Goal: Task Accomplishment & Management: Manage account settings

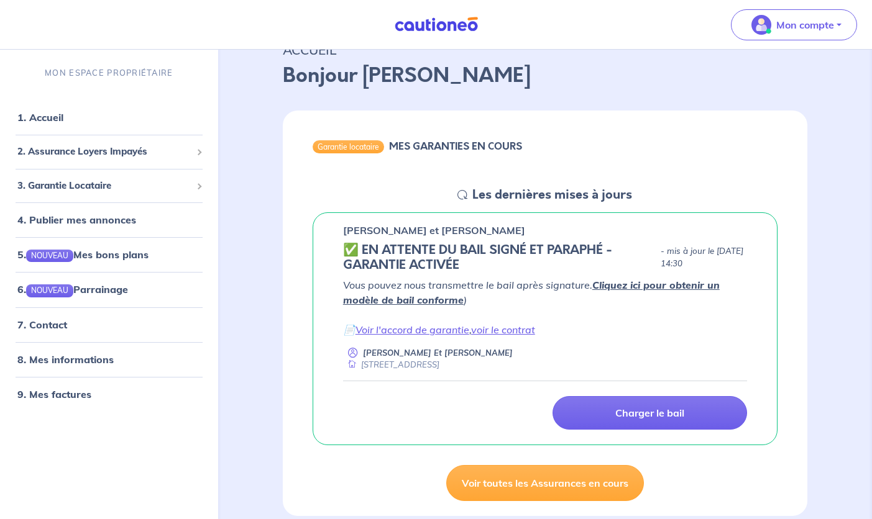
scroll to position [61, 0]
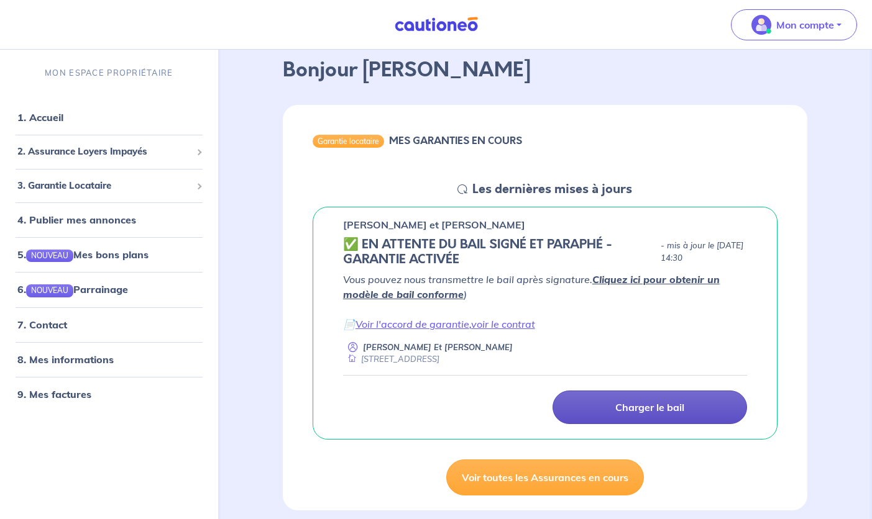
click at [649, 409] on p "Charger le bail" at bounding box center [649, 407] width 69 height 12
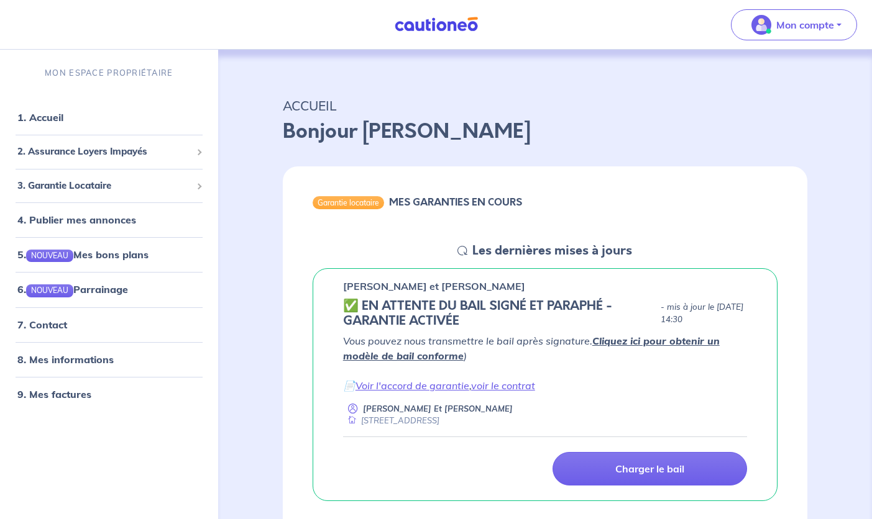
scroll to position [0, 0]
click at [512, 386] on link "voir le contrat" at bounding box center [503, 386] width 64 height 12
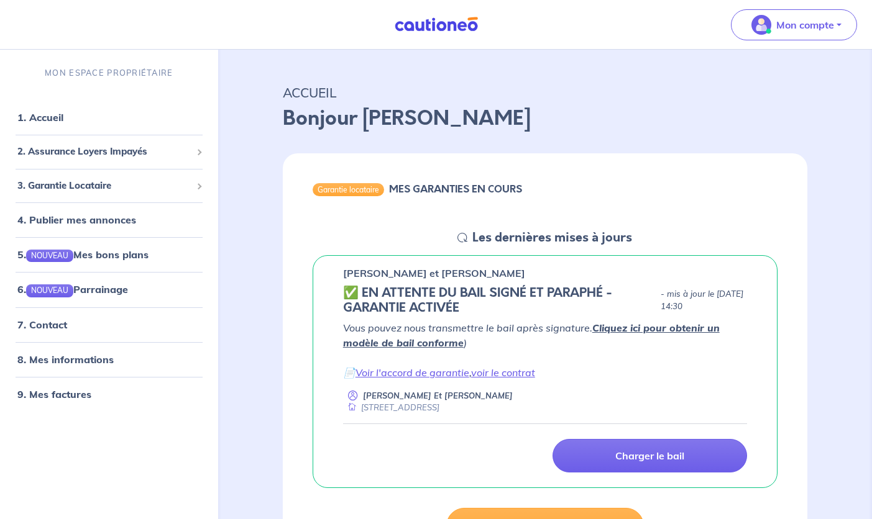
scroll to position [14, 0]
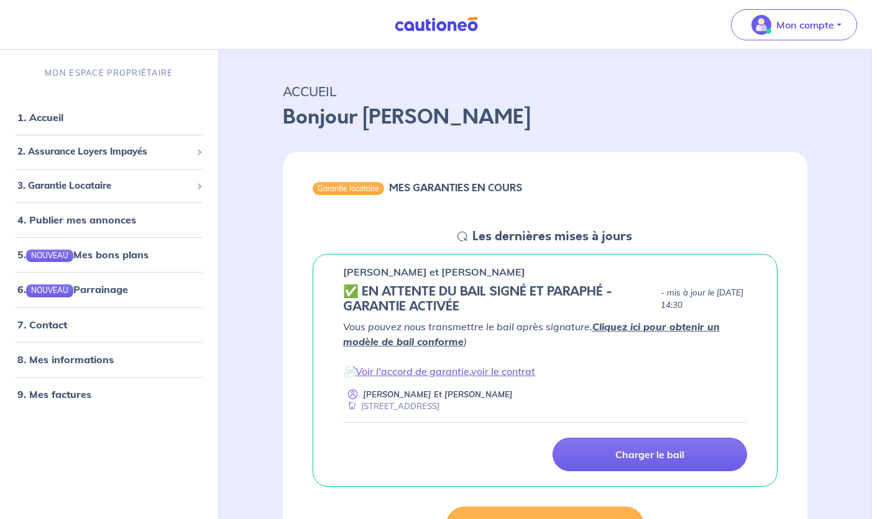
click at [453, 190] on h6 "MES GARANTIES EN COURS" at bounding box center [455, 188] width 133 height 12
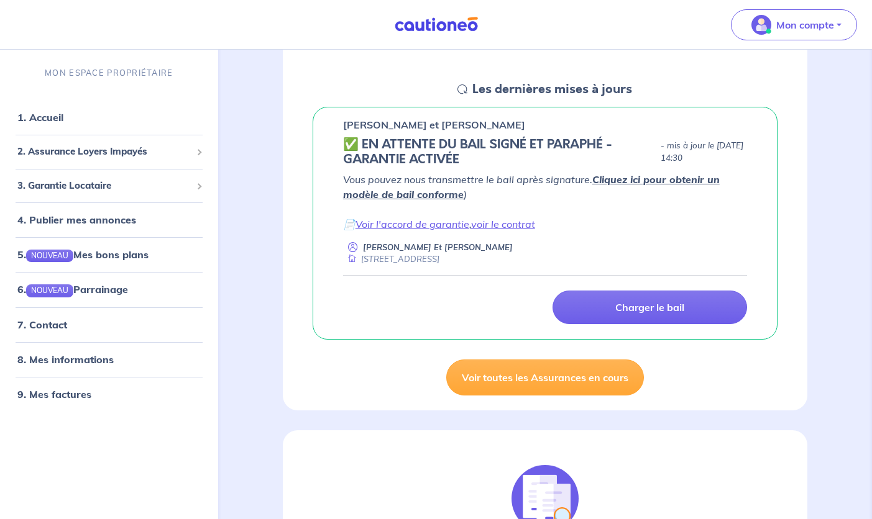
scroll to position [175, 0]
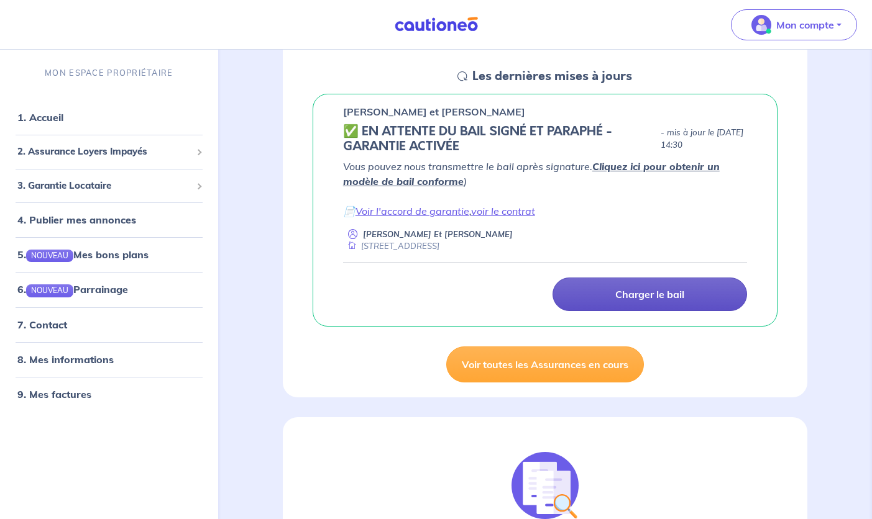
click at [649, 296] on p "Charger le bail" at bounding box center [649, 294] width 69 height 12
click at [668, 293] on p "Charger le bail" at bounding box center [649, 294] width 69 height 12
click at [642, 294] on p "Charger le bail" at bounding box center [649, 294] width 69 height 12
click at [642, 299] on p "Charger le bail" at bounding box center [649, 294] width 69 height 12
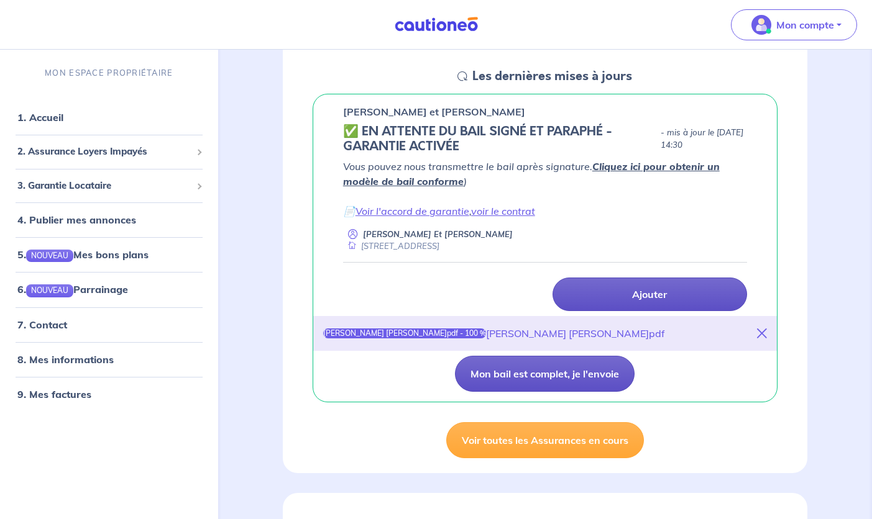
click at [519, 376] on button "Mon bail est complet, je l'envoie" at bounding box center [545, 374] width 180 height 36
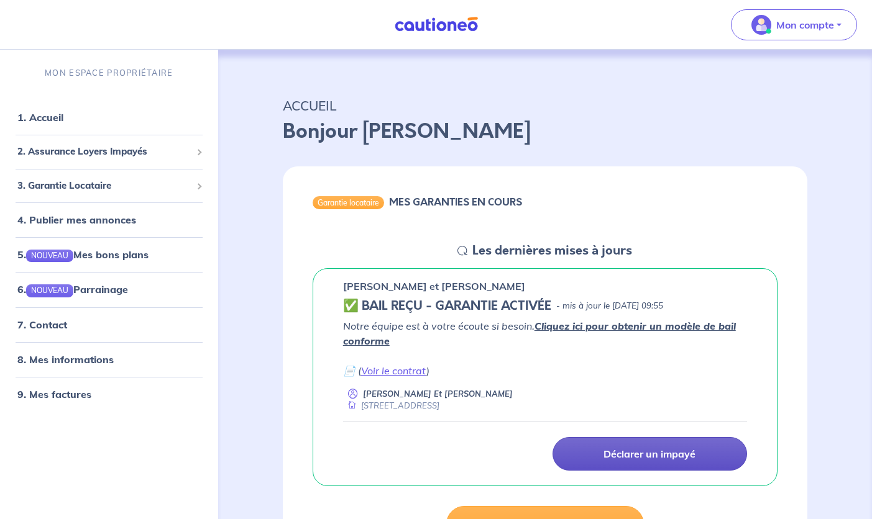
scroll to position [0, 0]
click at [405, 371] on link "Voir le contrat" at bounding box center [393, 371] width 65 height 12
click at [599, 327] on link "Cliquez ici pour obtenir un modèle de bail conforme" at bounding box center [539, 333] width 393 height 27
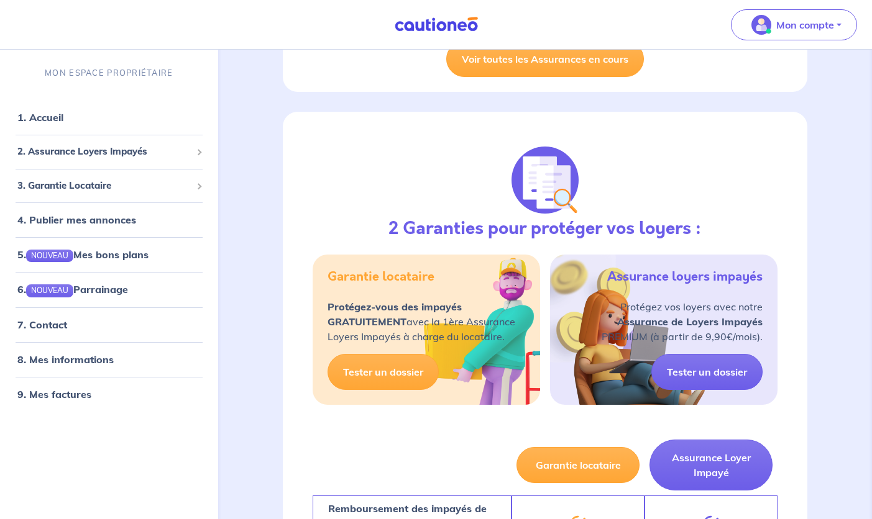
scroll to position [471, 0]
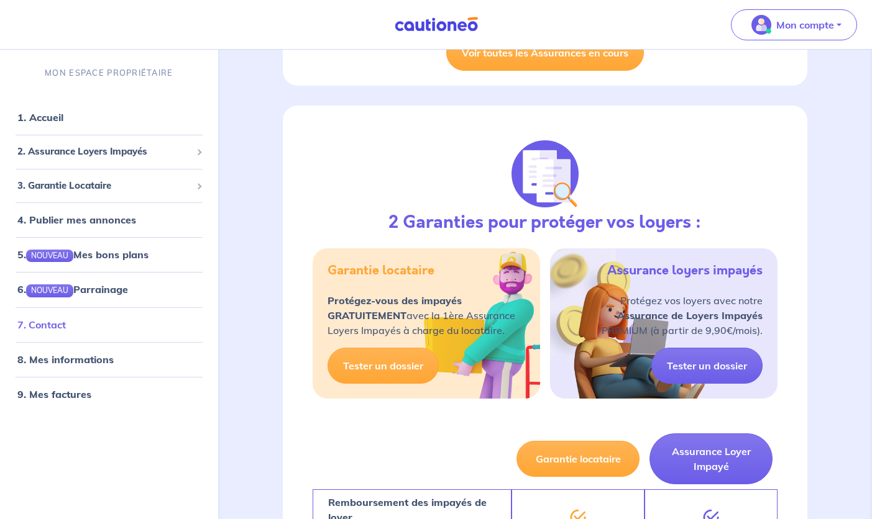
click at [50, 324] on link "7. Contact" at bounding box center [41, 324] width 48 height 12
click at [80, 362] on link "8. Mes informations" at bounding box center [63, 359] width 93 height 12
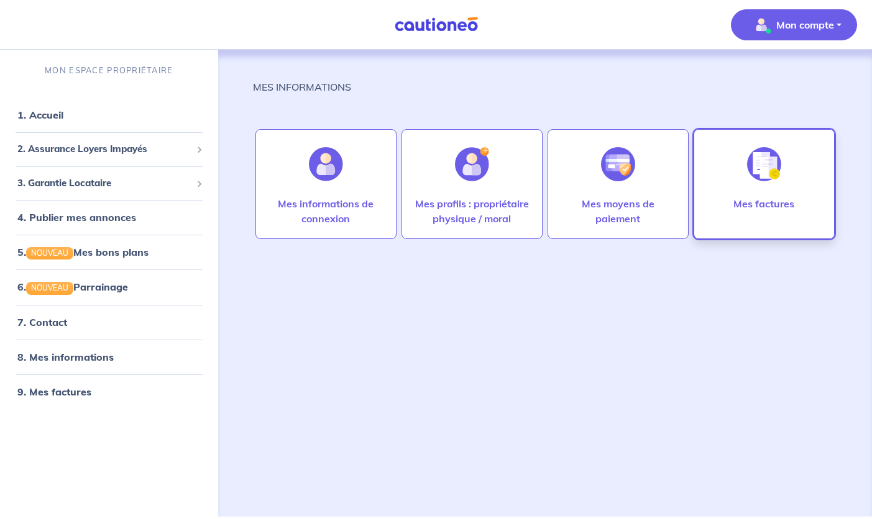
click at [759, 177] on img at bounding box center [764, 164] width 34 height 34
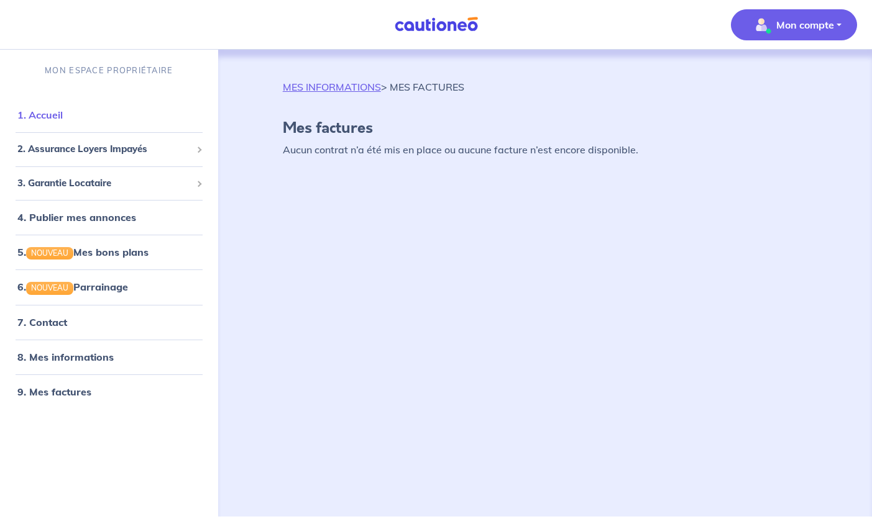
click at [43, 115] on link "1. Accueil" at bounding box center [39, 115] width 45 height 12
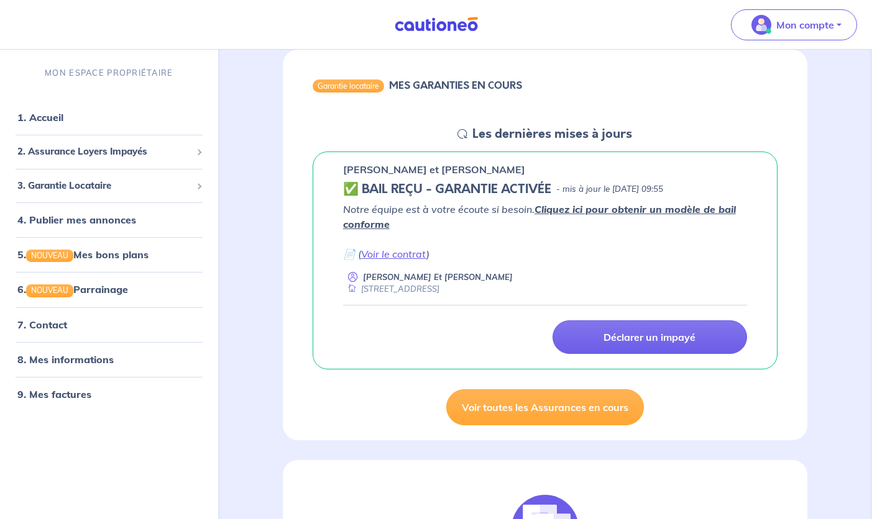
scroll to position [118, 0]
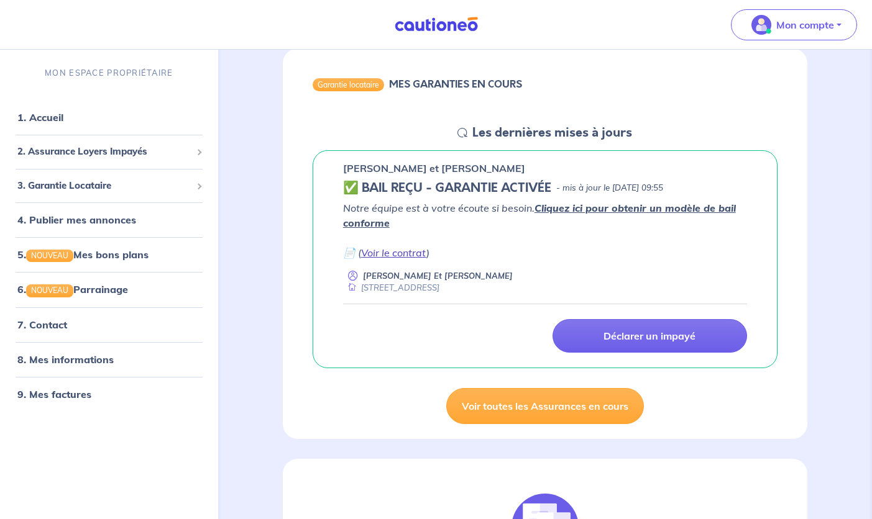
click at [403, 252] on link "Voir le contrat" at bounding box center [393, 253] width 65 height 12
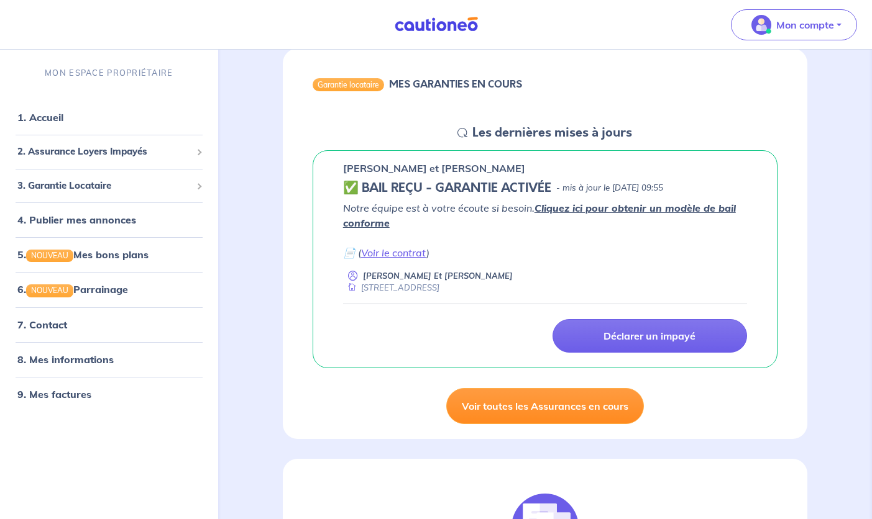
click at [508, 405] on link "Voir toutes les Assurances en cours" at bounding box center [545, 406] width 198 height 36
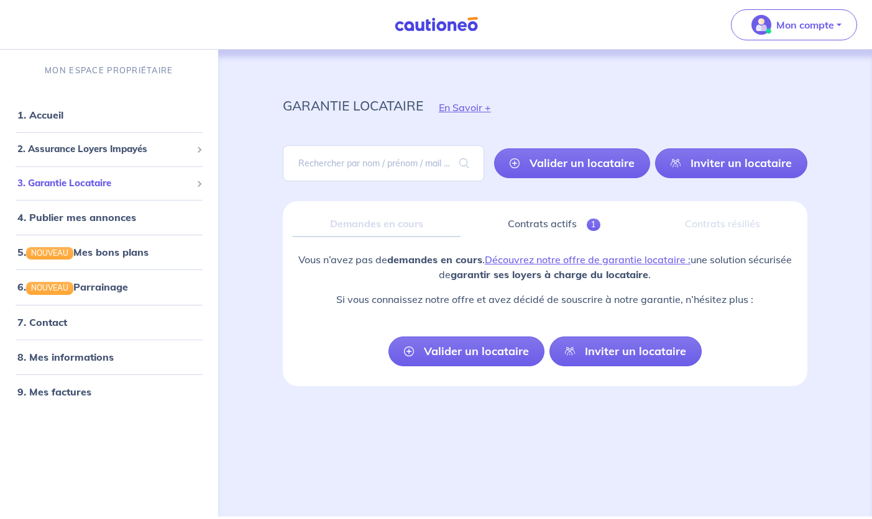
click at [95, 183] on span "3. Garantie Locataire" at bounding box center [104, 183] width 174 height 14
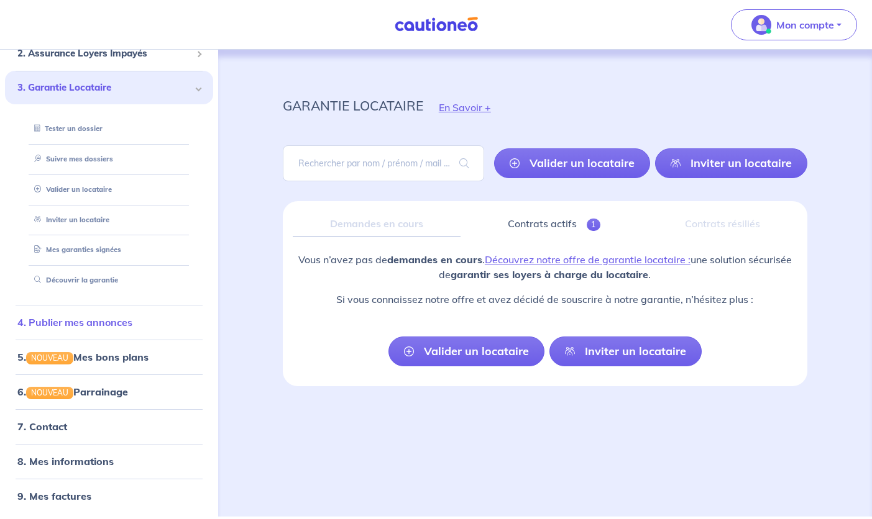
click at [81, 319] on link "4. Publier mes annonces" at bounding box center [74, 322] width 115 height 12
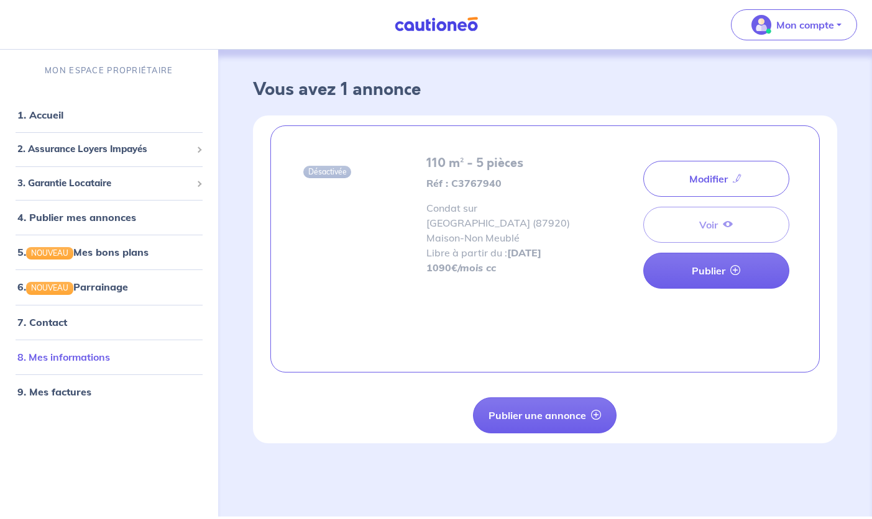
click at [67, 355] on link "8. Mes informations" at bounding box center [63, 357] width 93 height 12
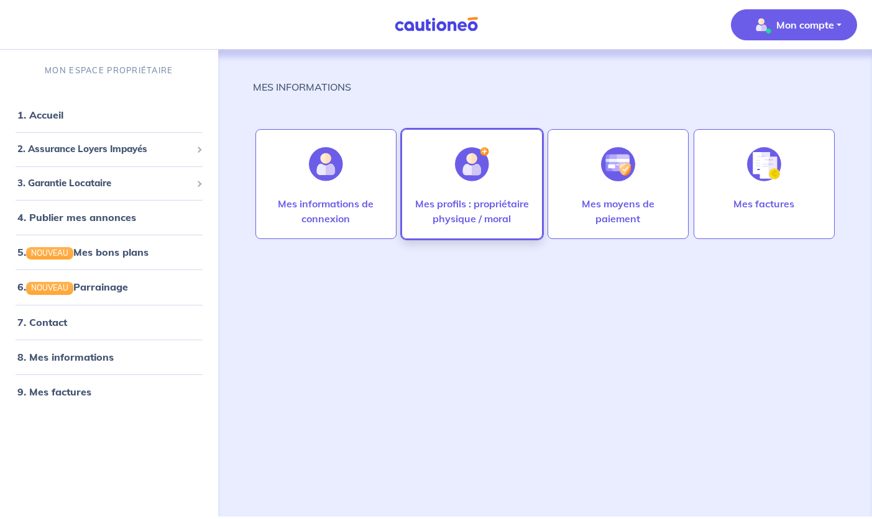
click at [463, 207] on p "Mes profils : propriétaire physique / moral" at bounding box center [471, 211] width 115 height 30
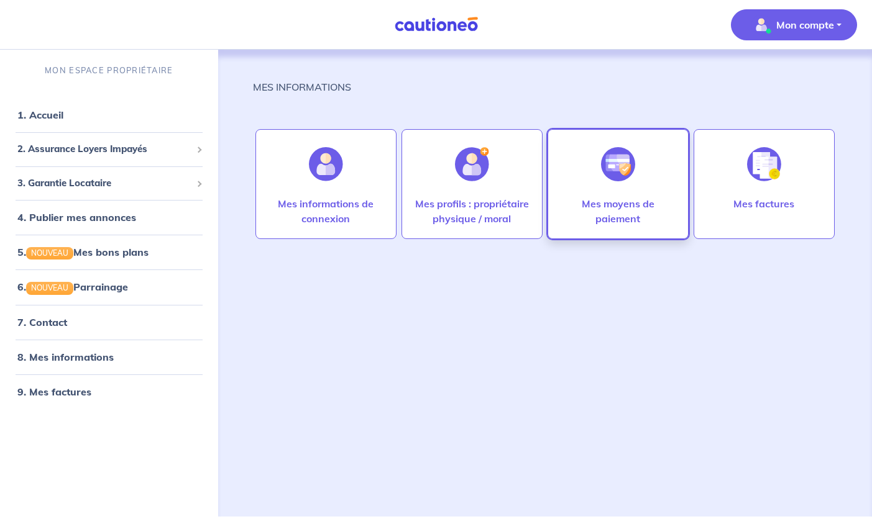
click at [609, 201] on p "Mes moyens de paiement" at bounding box center [617, 211] width 115 height 30
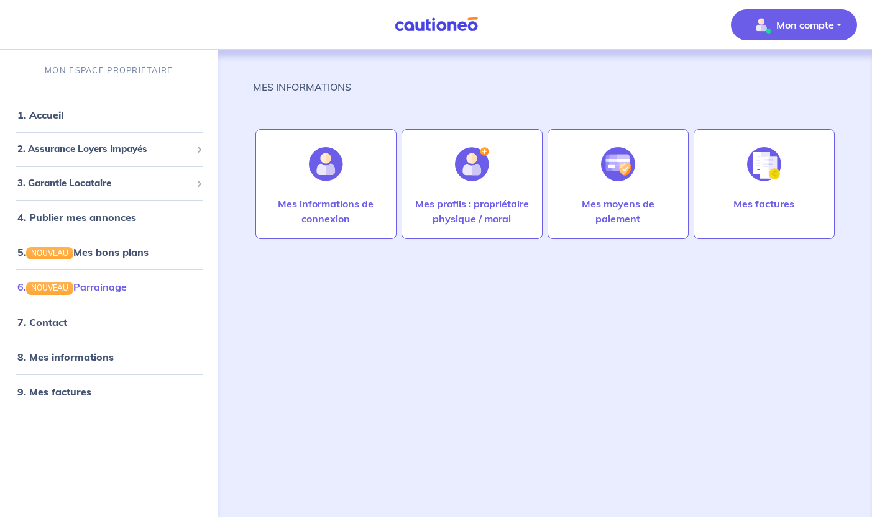
drag, startPoint x: 93, startPoint y: 288, endPoint x: 81, endPoint y: 295, distance: 14.0
click at [81, 293] on link "6. NOUVEAU Parrainage" at bounding box center [71, 287] width 109 height 12
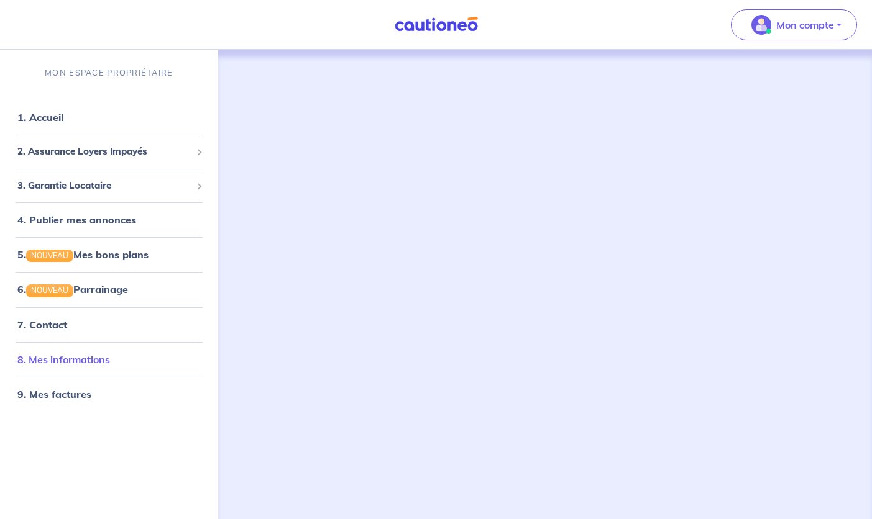
click at [58, 360] on link "8. Mes informations" at bounding box center [63, 359] width 93 height 12
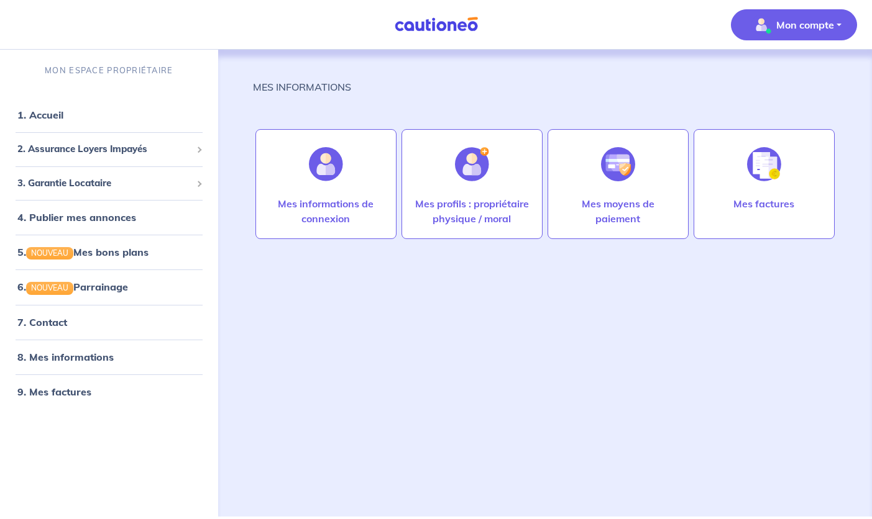
click at [58, 360] on link "8. Mes informations" at bounding box center [65, 357] width 96 height 12
click at [65, 391] on link "9. Mes factures" at bounding box center [53, 392] width 72 height 12
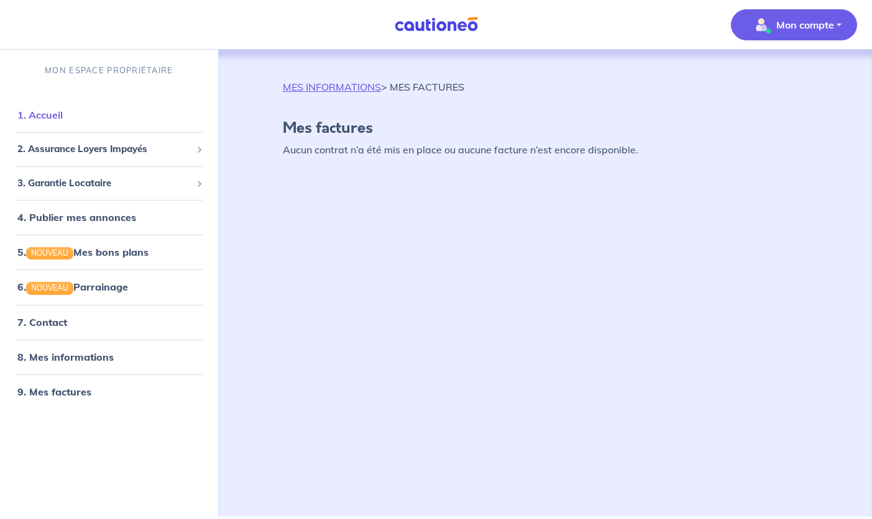
click at [45, 117] on link "1. Accueil" at bounding box center [39, 115] width 45 height 12
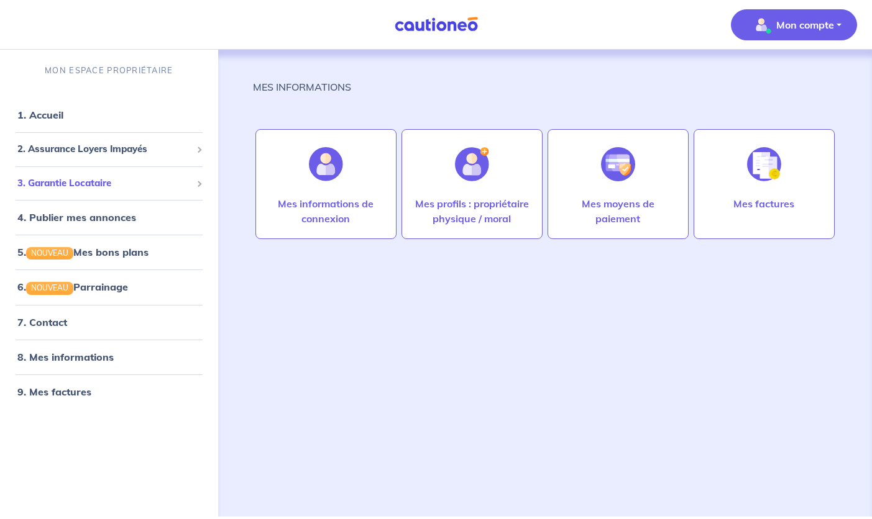
click at [71, 183] on span "3. Garantie Locataire" at bounding box center [104, 183] width 174 height 14
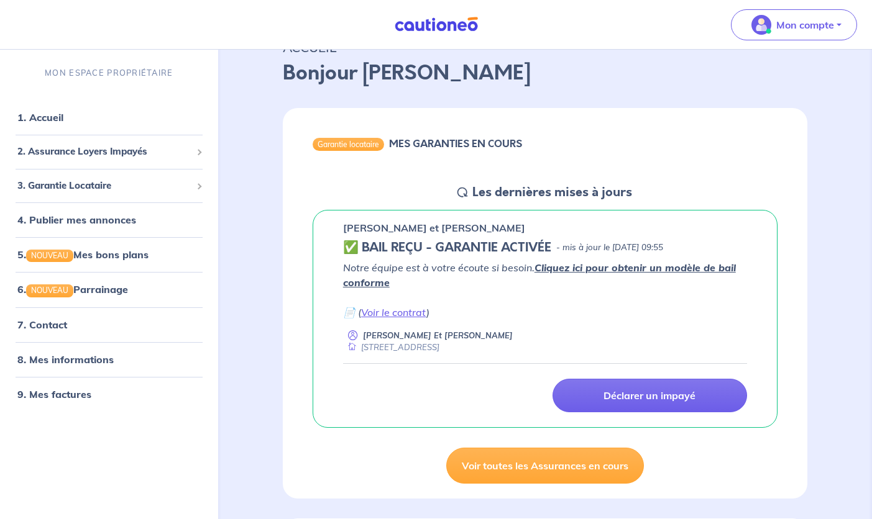
scroll to position [57, 0]
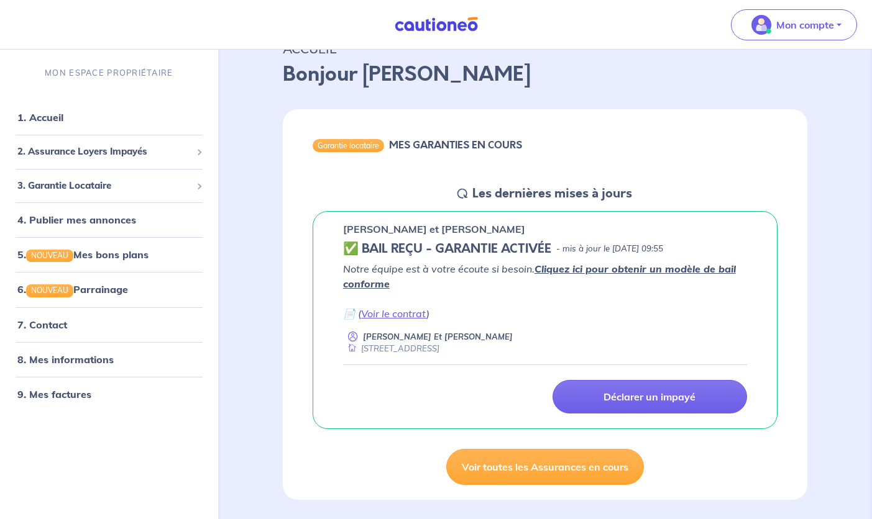
click at [570, 268] on link "Cliquez ici pour obtenir un modèle de bail conforme" at bounding box center [539, 276] width 393 height 27
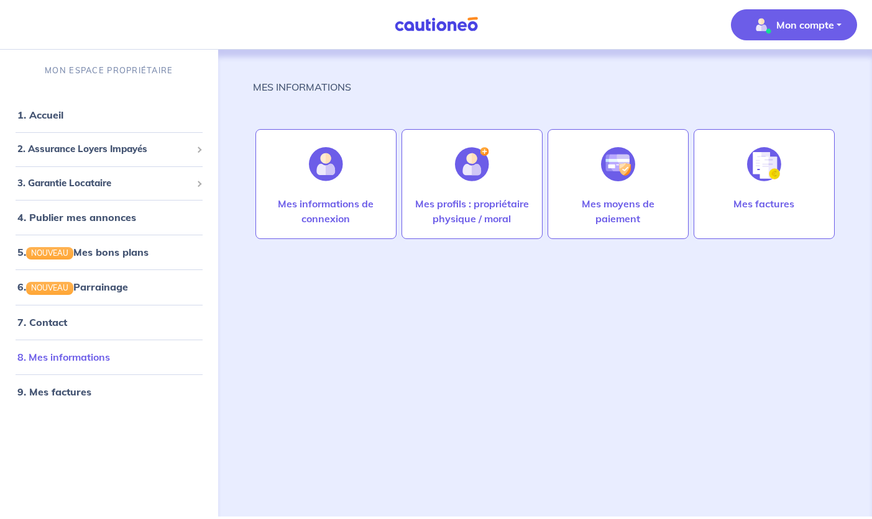
click at [68, 358] on link "8. Mes informations" at bounding box center [63, 357] width 93 height 12
click at [470, 175] on img at bounding box center [472, 164] width 34 height 34
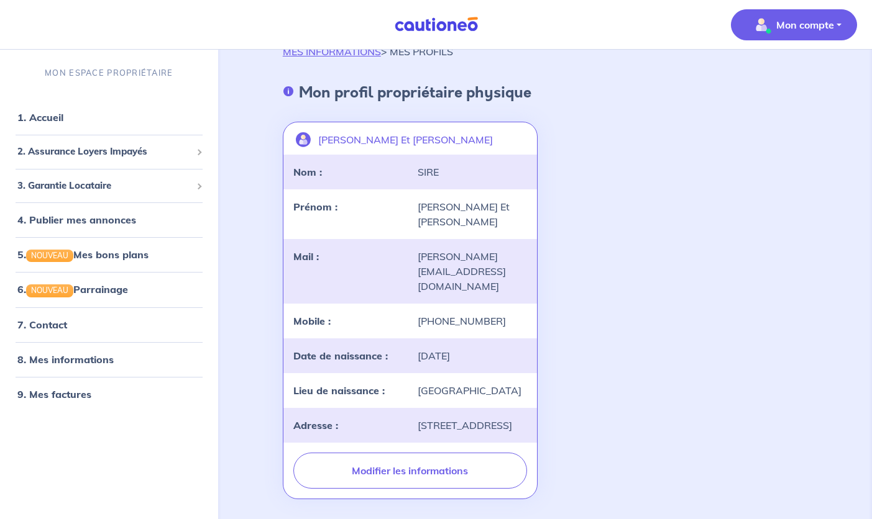
scroll to position [34, 0]
drag, startPoint x: 178, startPoint y: 518, endPoint x: 577, endPoint y: 398, distance: 416.4
click at [834, 24] on button "Mon compte" at bounding box center [793, 24] width 126 height 31
